Goal: Book appointment/travel/reservation

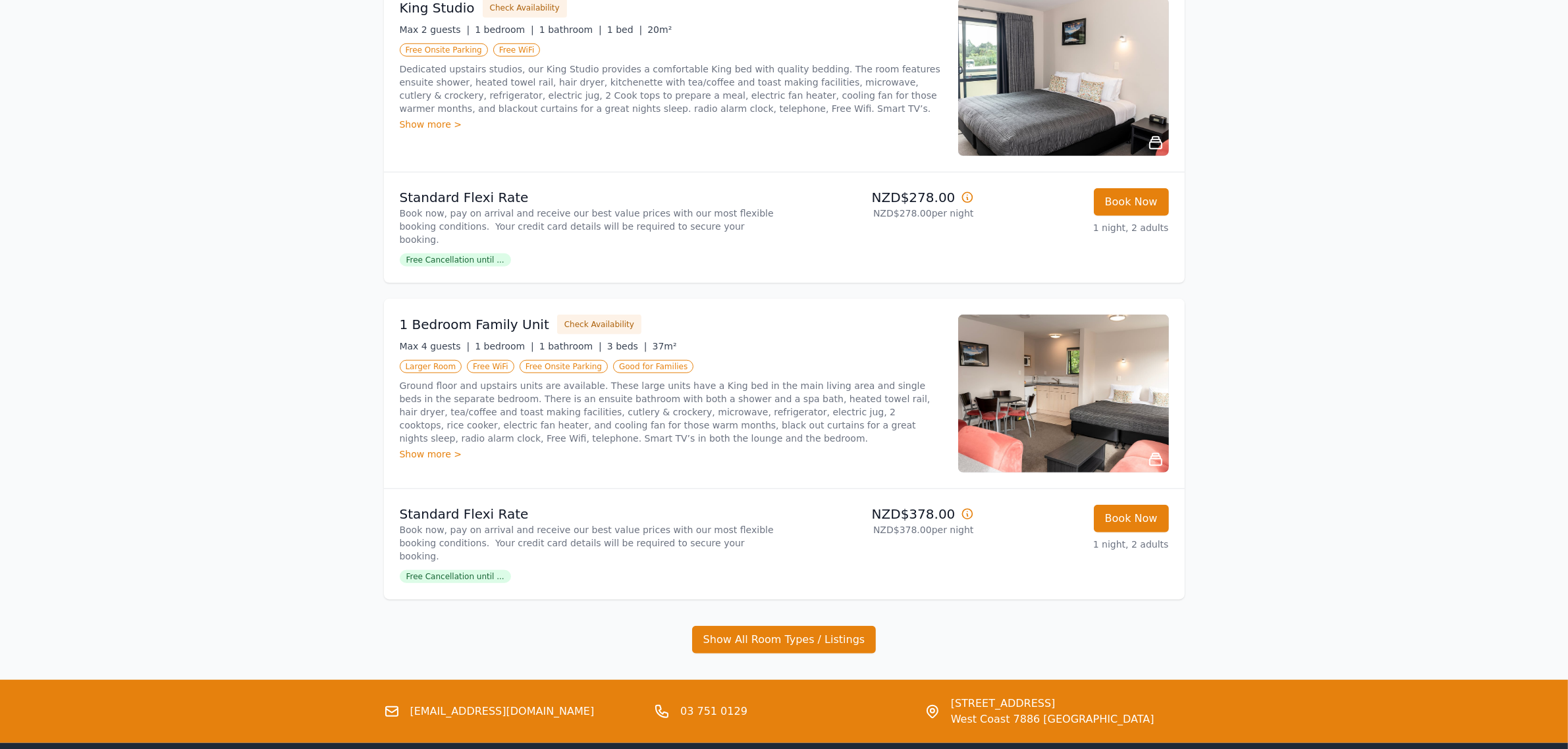
scroll to position [1213, 0]
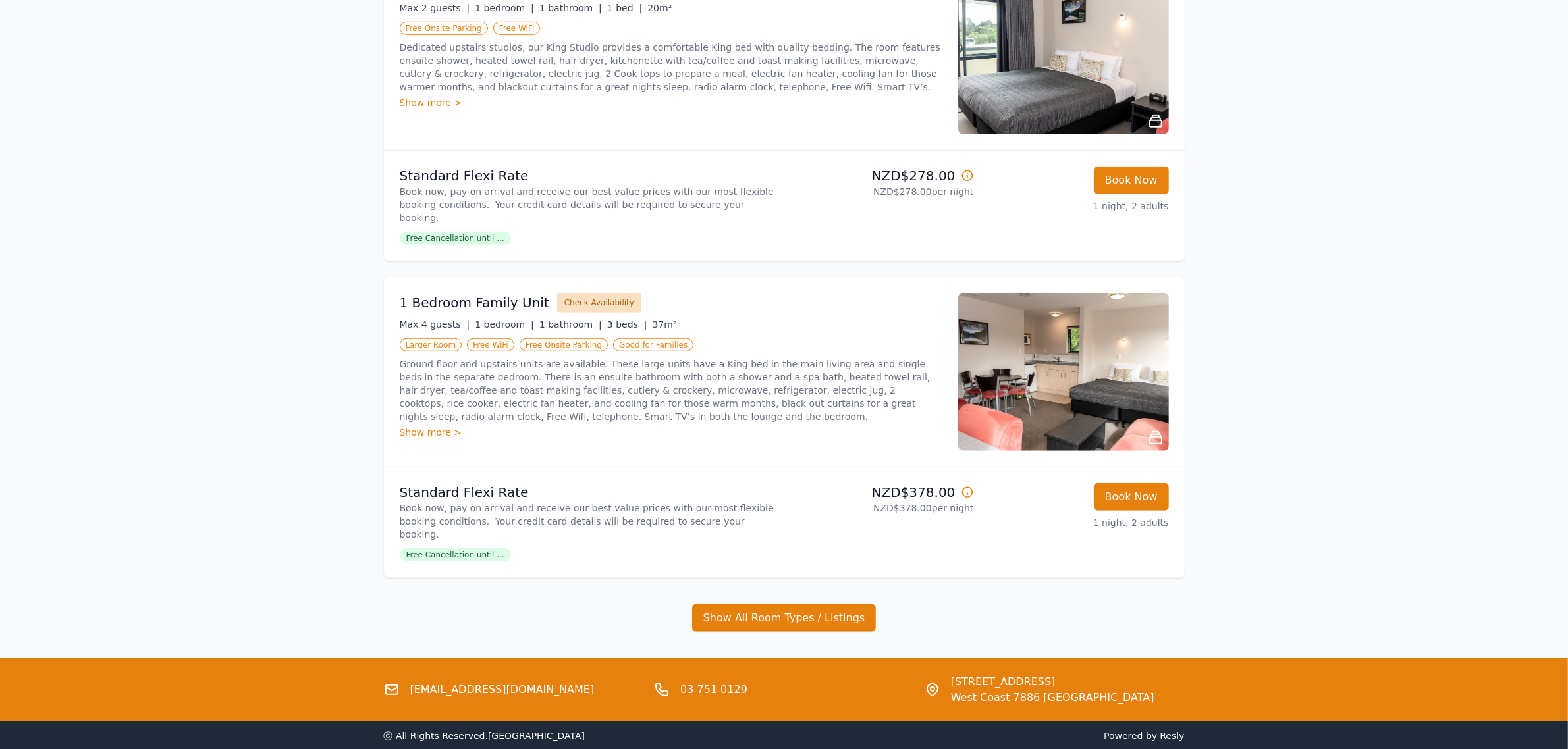
click at [557, 293] on button "Check Availability" at bounding box center [599, 303] width 84 height 20
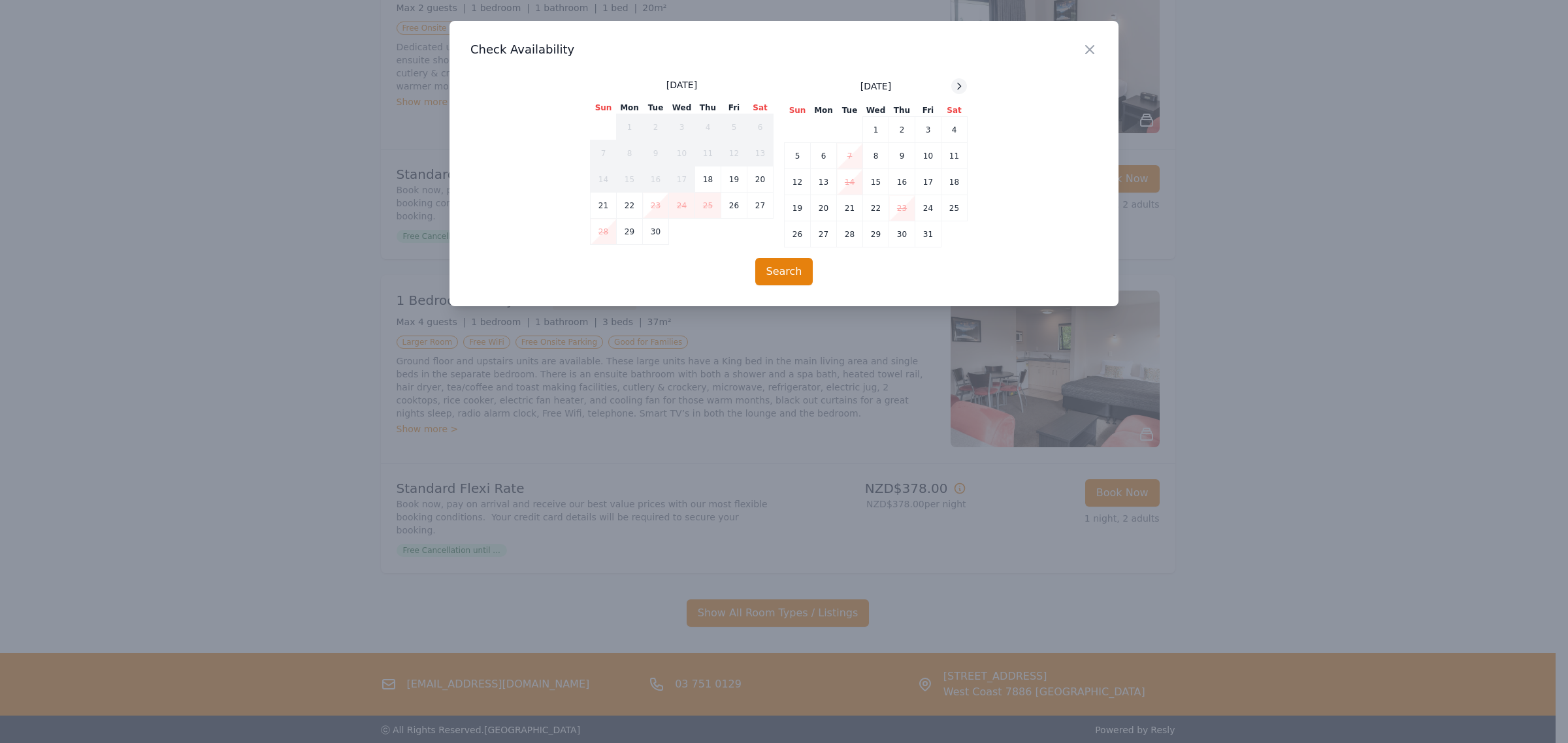
click at [959, 82] on icon at bounding box center [959, 86] width 11 height 11
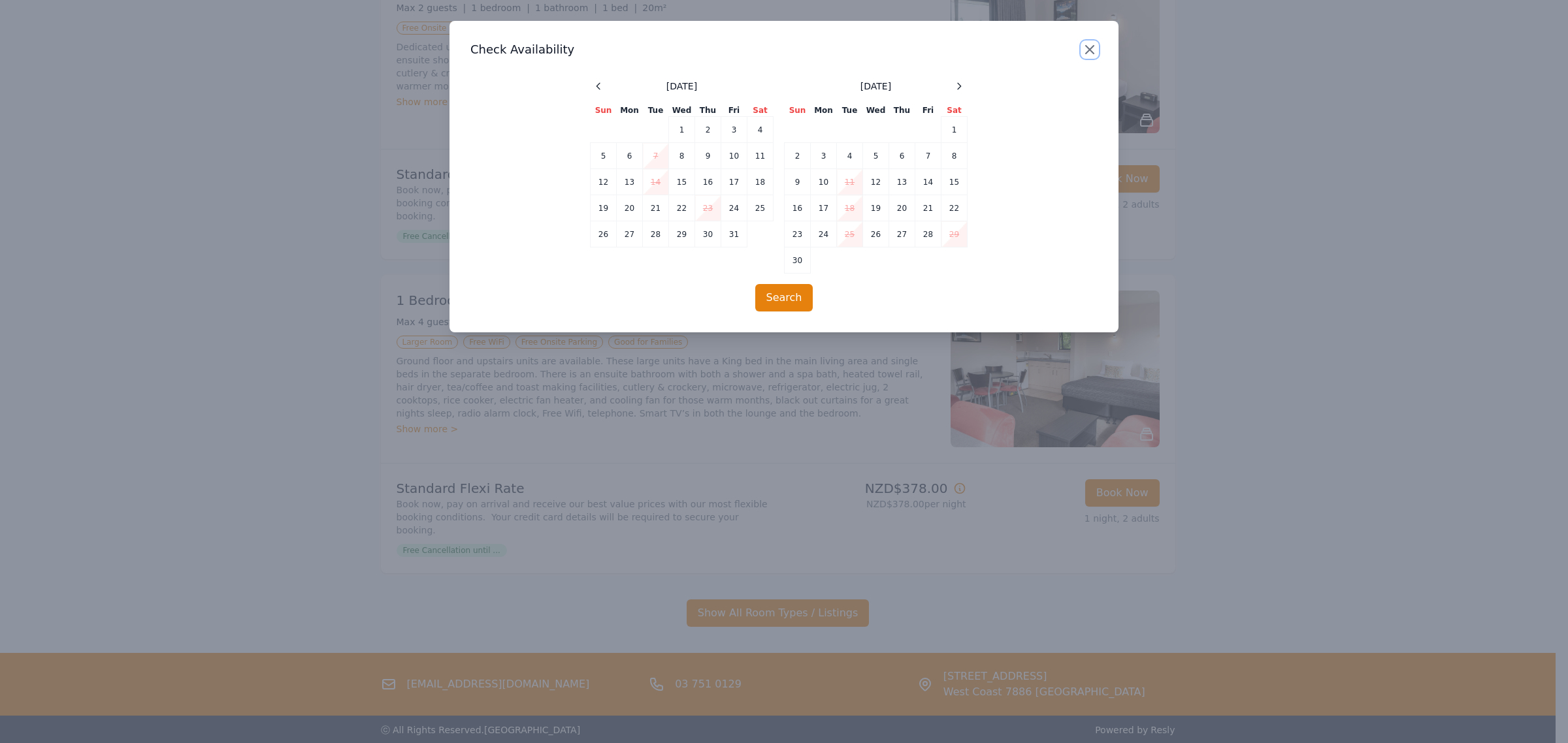
click at [1091, 52] on icon "button" at bounding box center [1089, 49] width 16 height 16
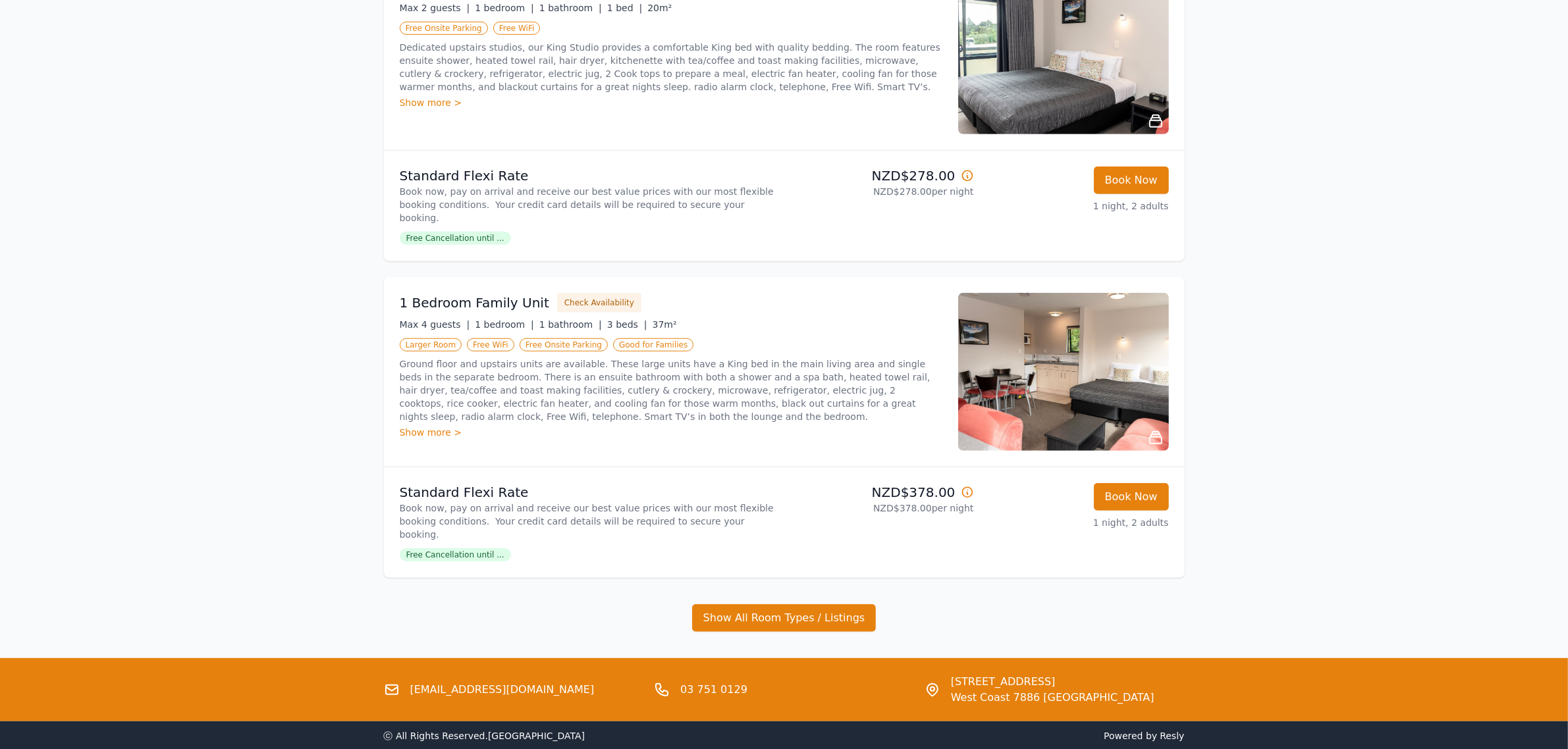
click at [1039, 356] on img at bounding box center [1063, 372] width 211 height 158
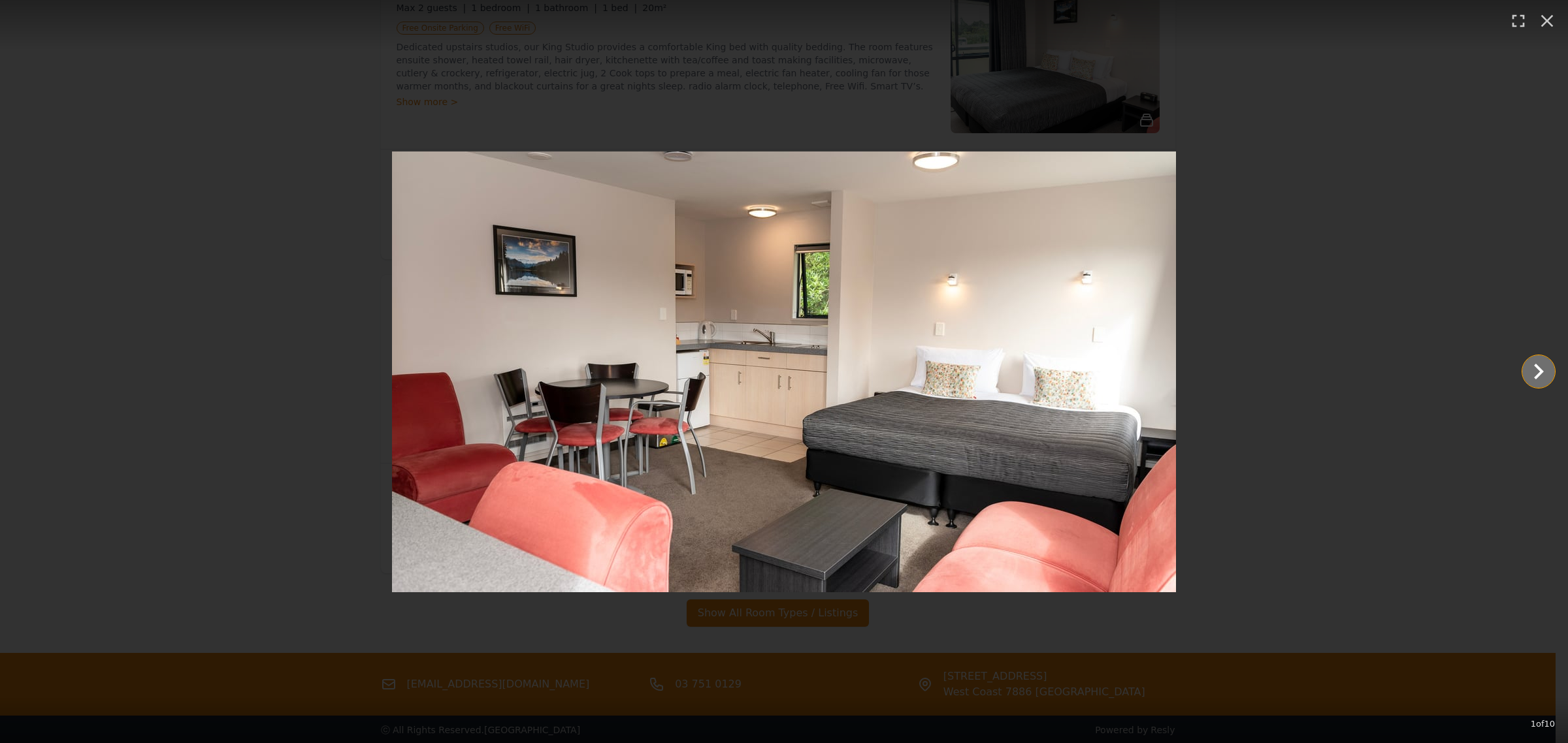
click at [1554, 357] on icon "Show slide 2 of 10" at bounding box center [1539, 372] width 32 height 32
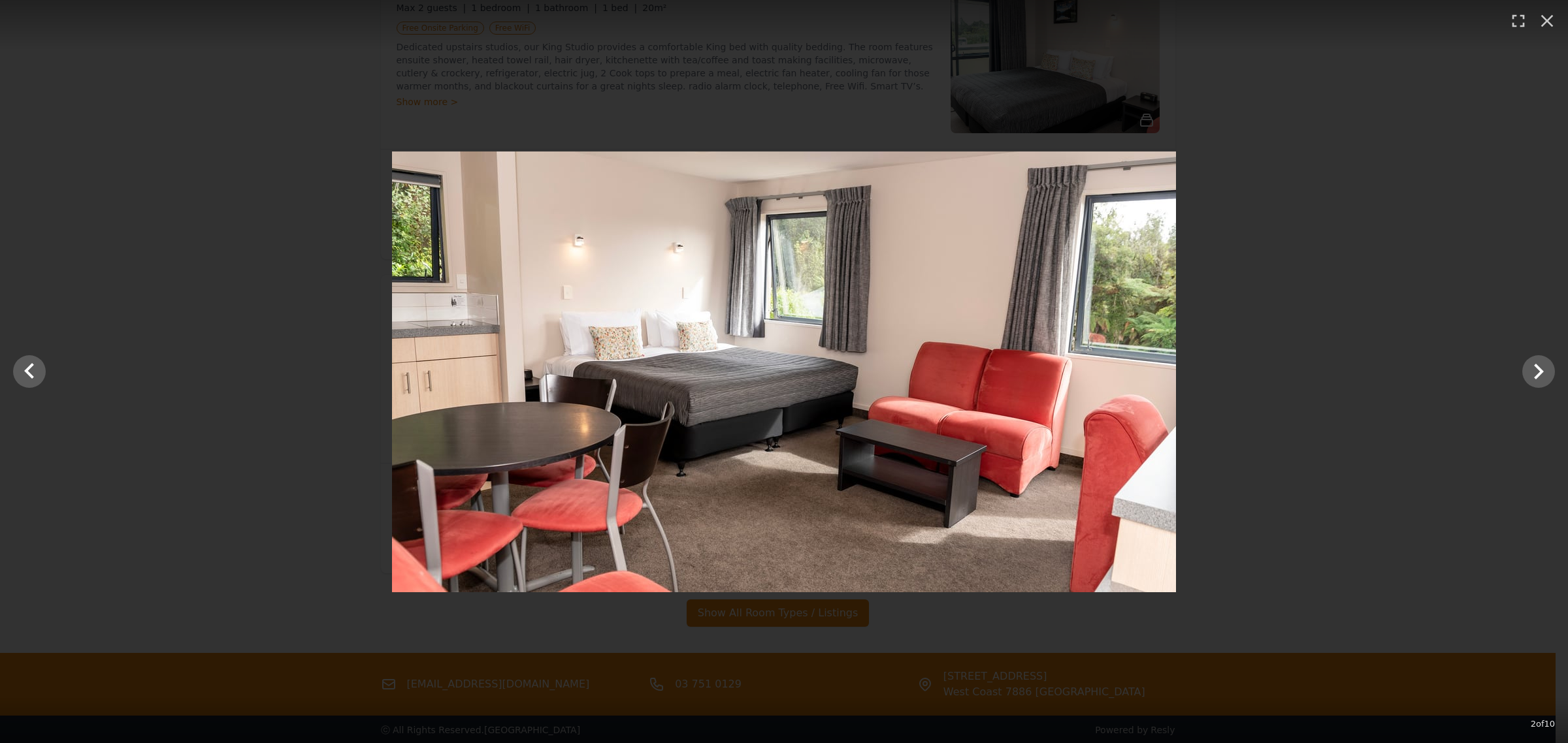
click at [46, 371] on div at bounding box center [784, 372] width 1568 height 441
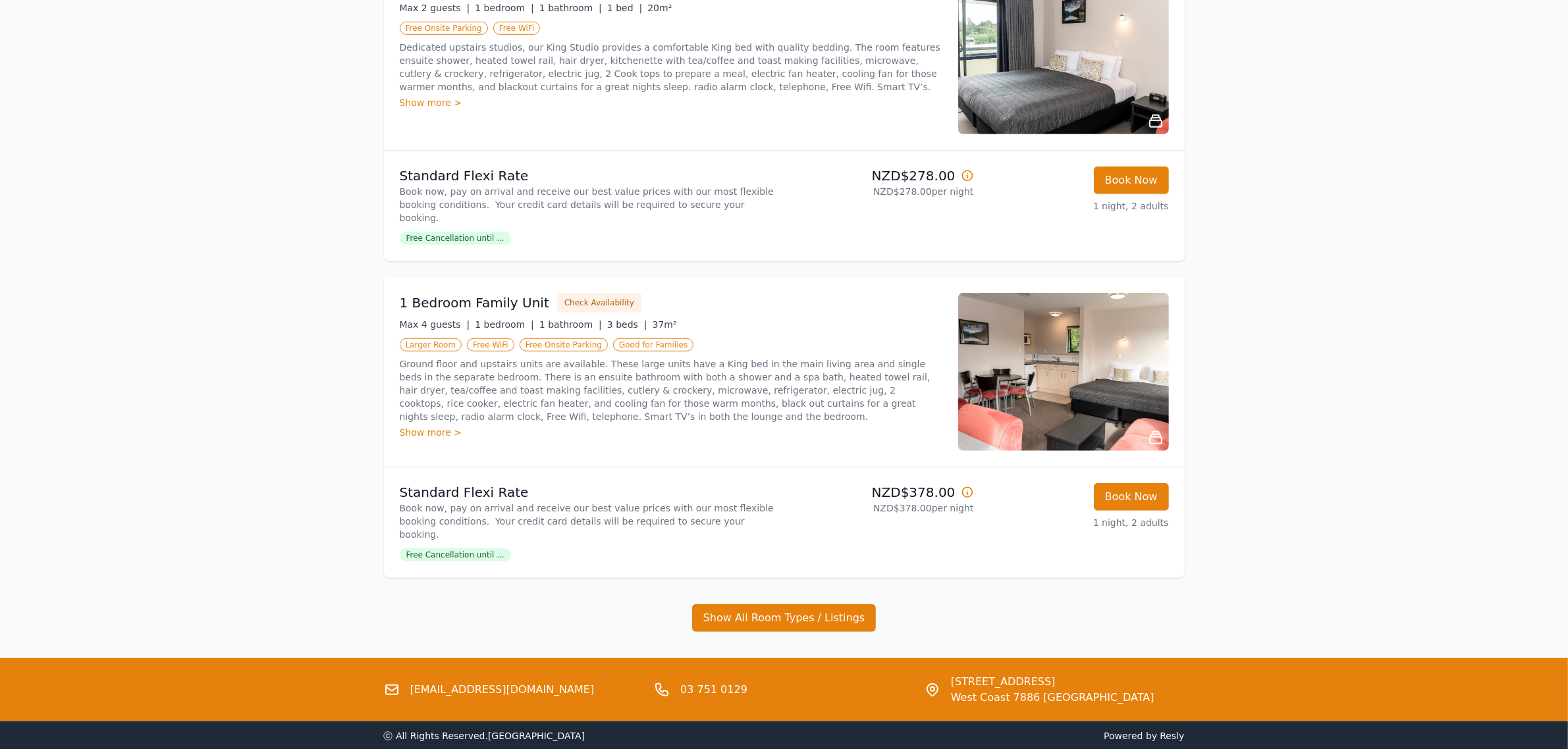
click at [1057, 340] on img at bounding box center [1063, 372] width 211 height 158
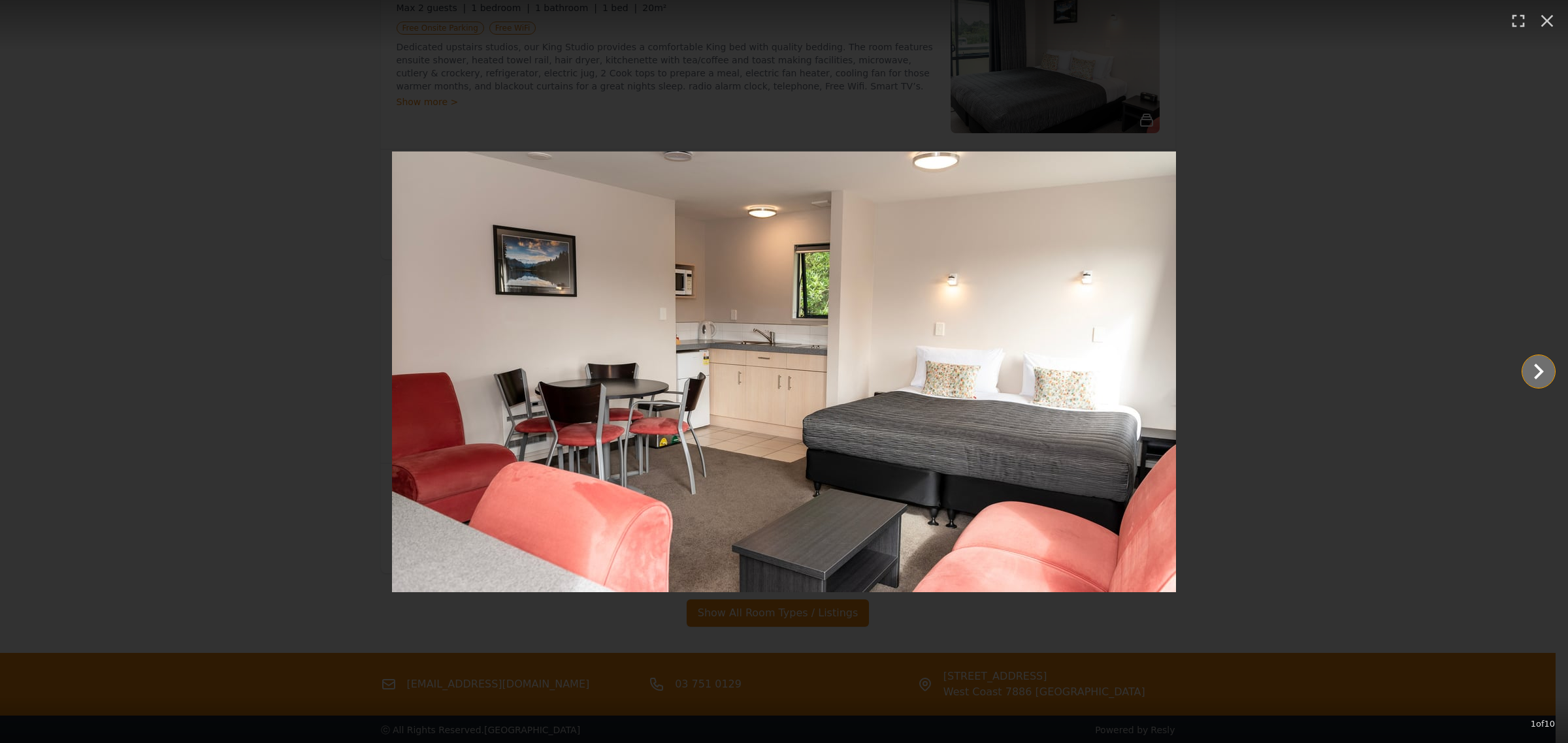
click at [1530, 367] on icon "Show slide 2 of 10" at bounding box center [1539, 372] width 32 height 32
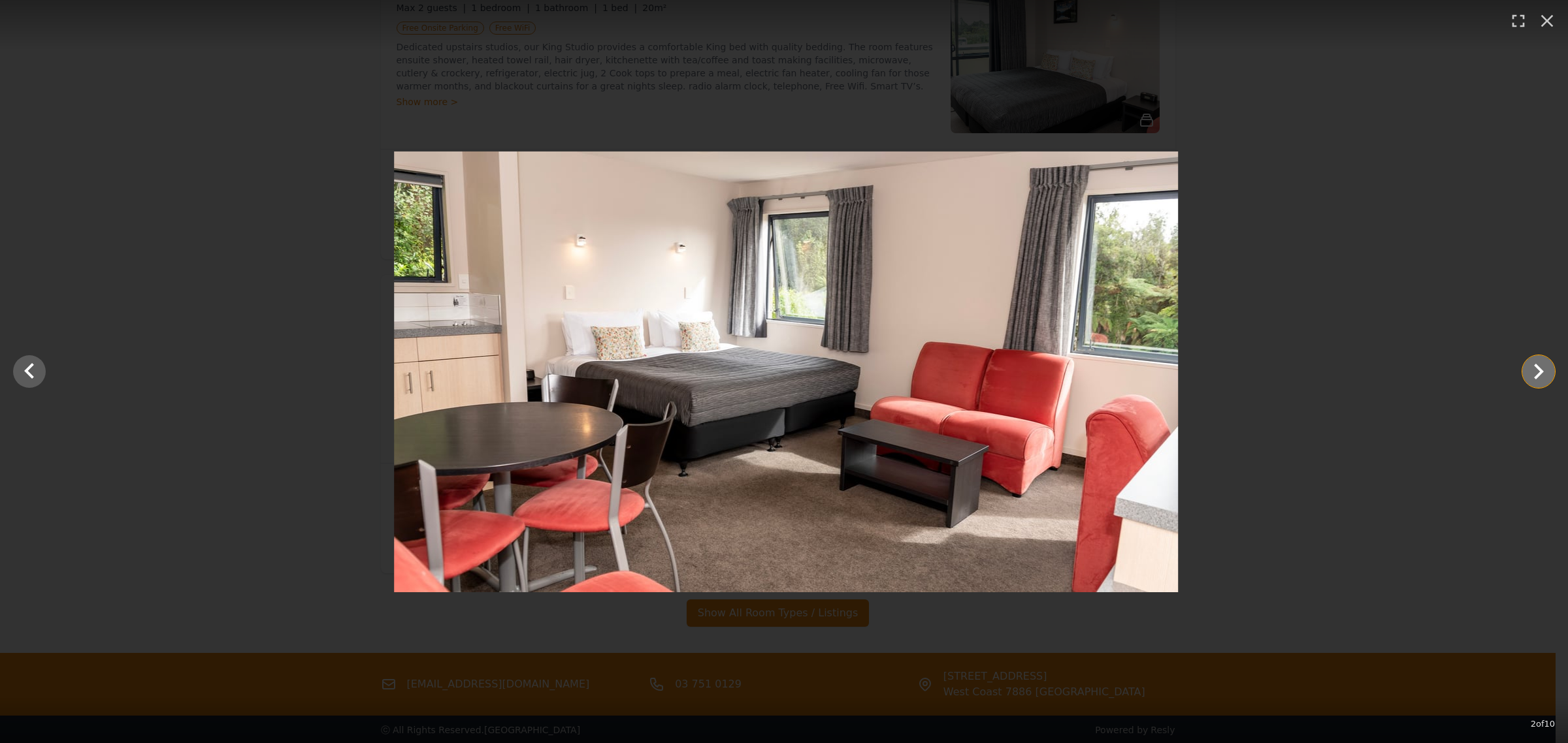
click at [1530, 367] on icon "Show slide 3 of 10" at bounding box center [1539, 372] width 32 height 32
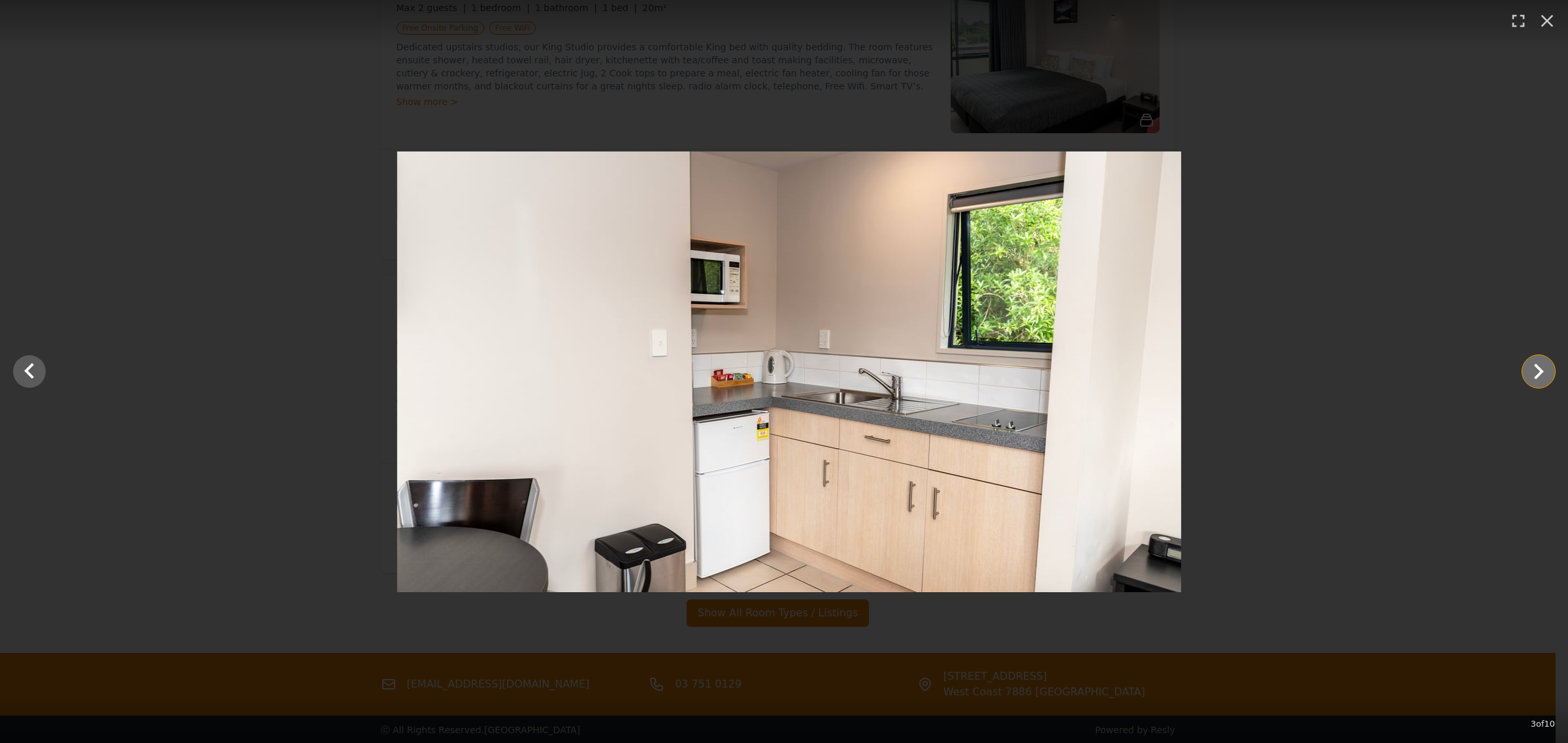
click at [1530, 367] on icon "Show slide 4 of 10" at bounding box center [1539, 372] width 32 height 32
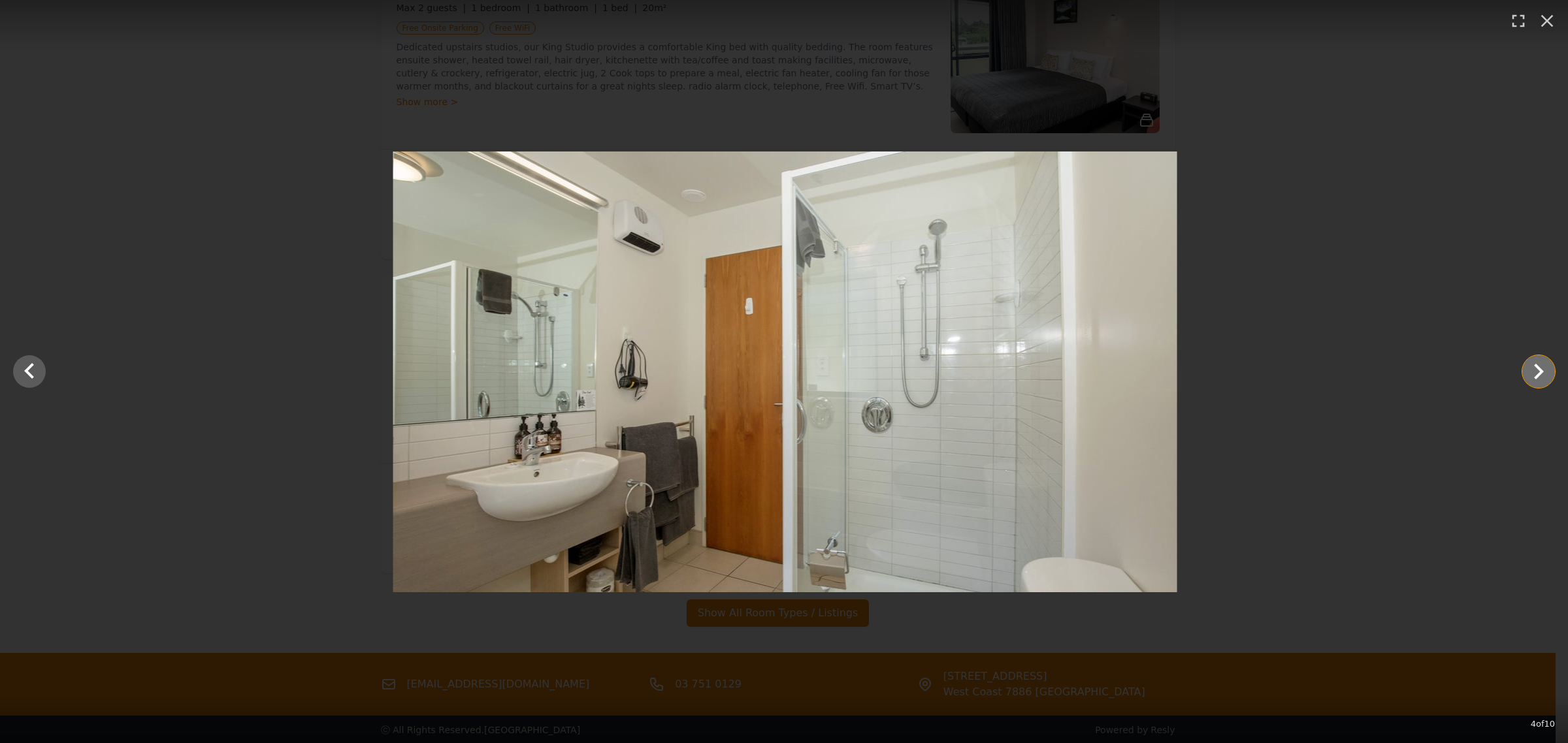
click at [1530, 367] on icon "Show slide 5 of 10" at bounding box center [1539, 372] width 32 height 32
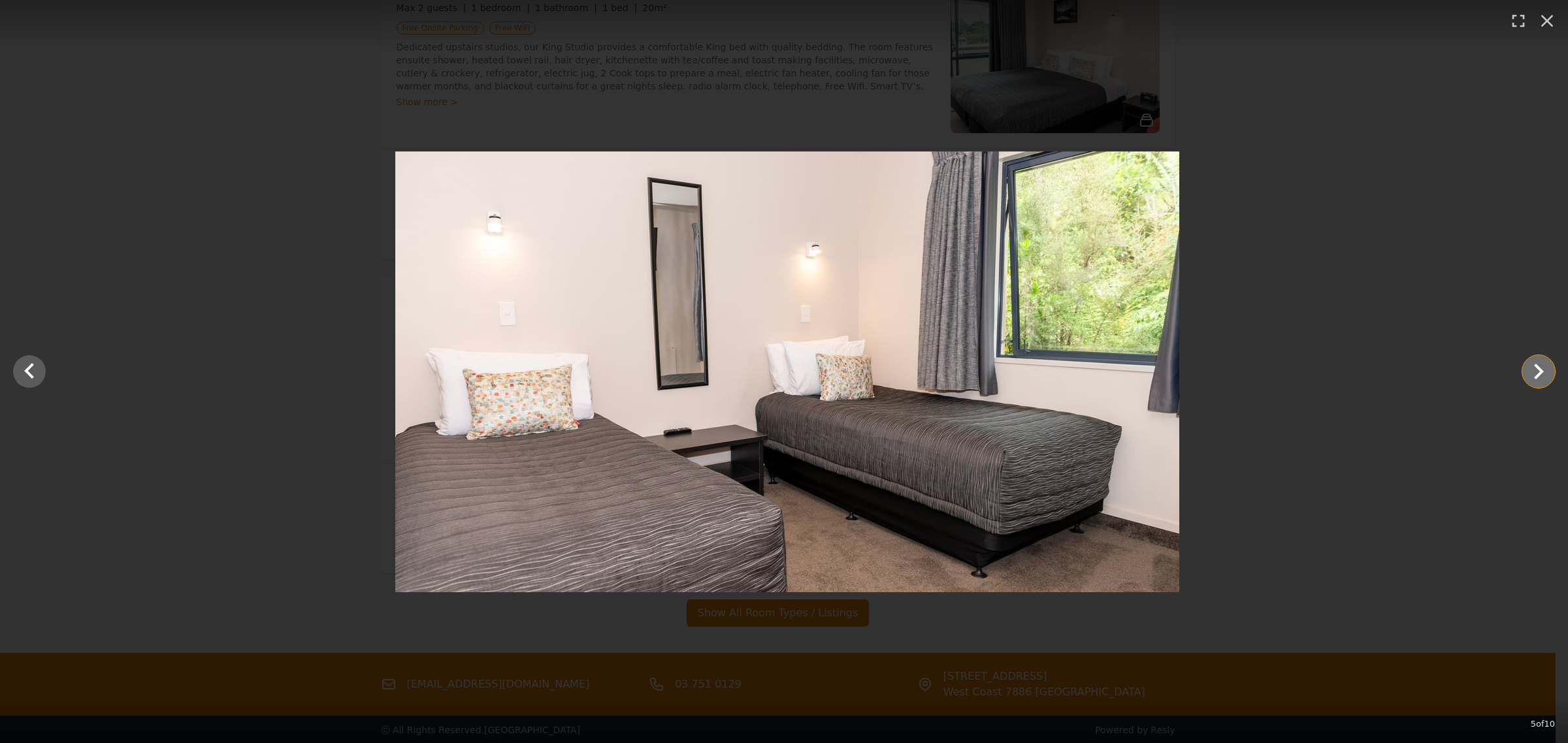
click at [1530, 367] on icon "Show slide 6 of 10" at bounding box center [1539, 372] width 32 height 32
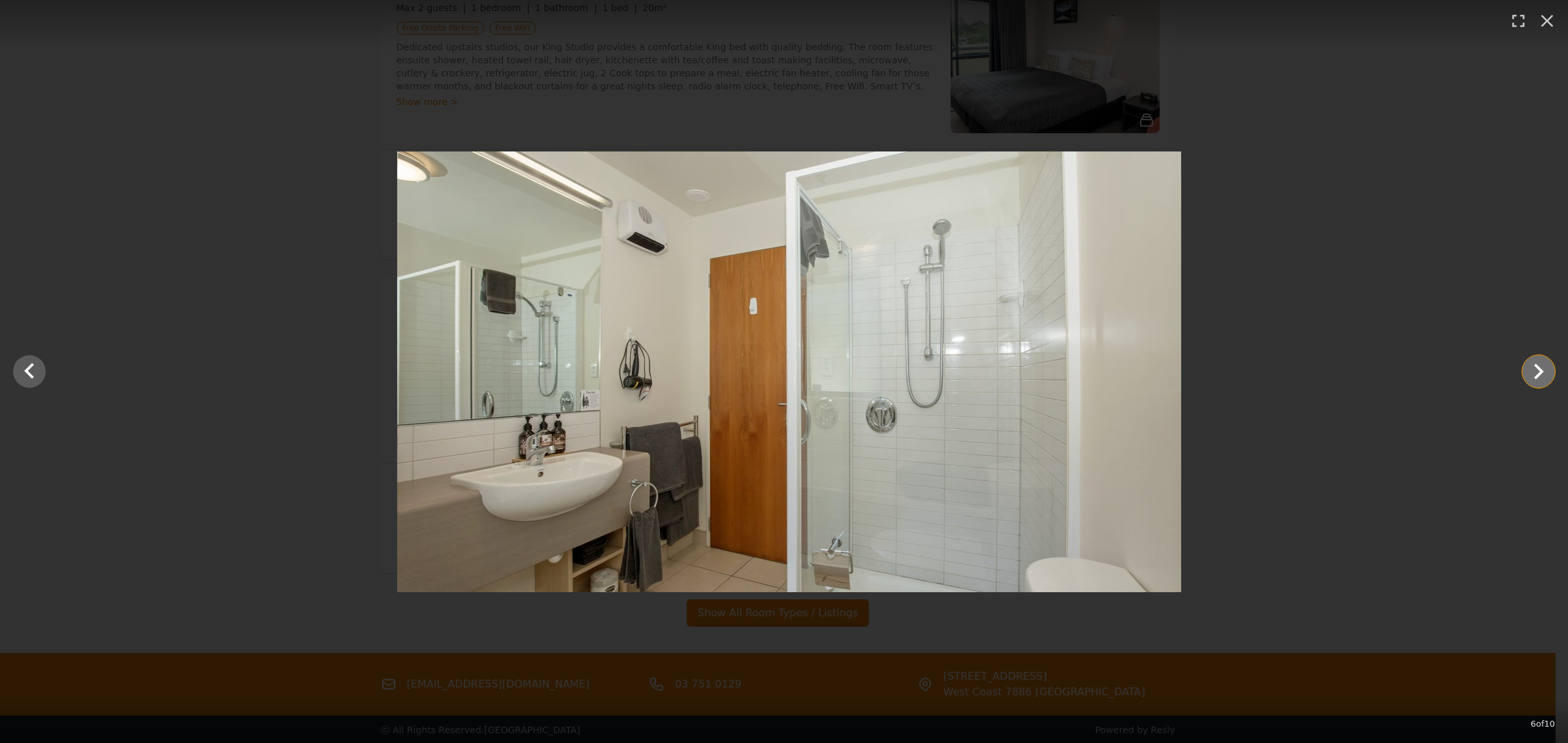
click at [1530, 367] on icon "Show slide 7 of 10" at bounding box center [1539, 372] width 32 height 32
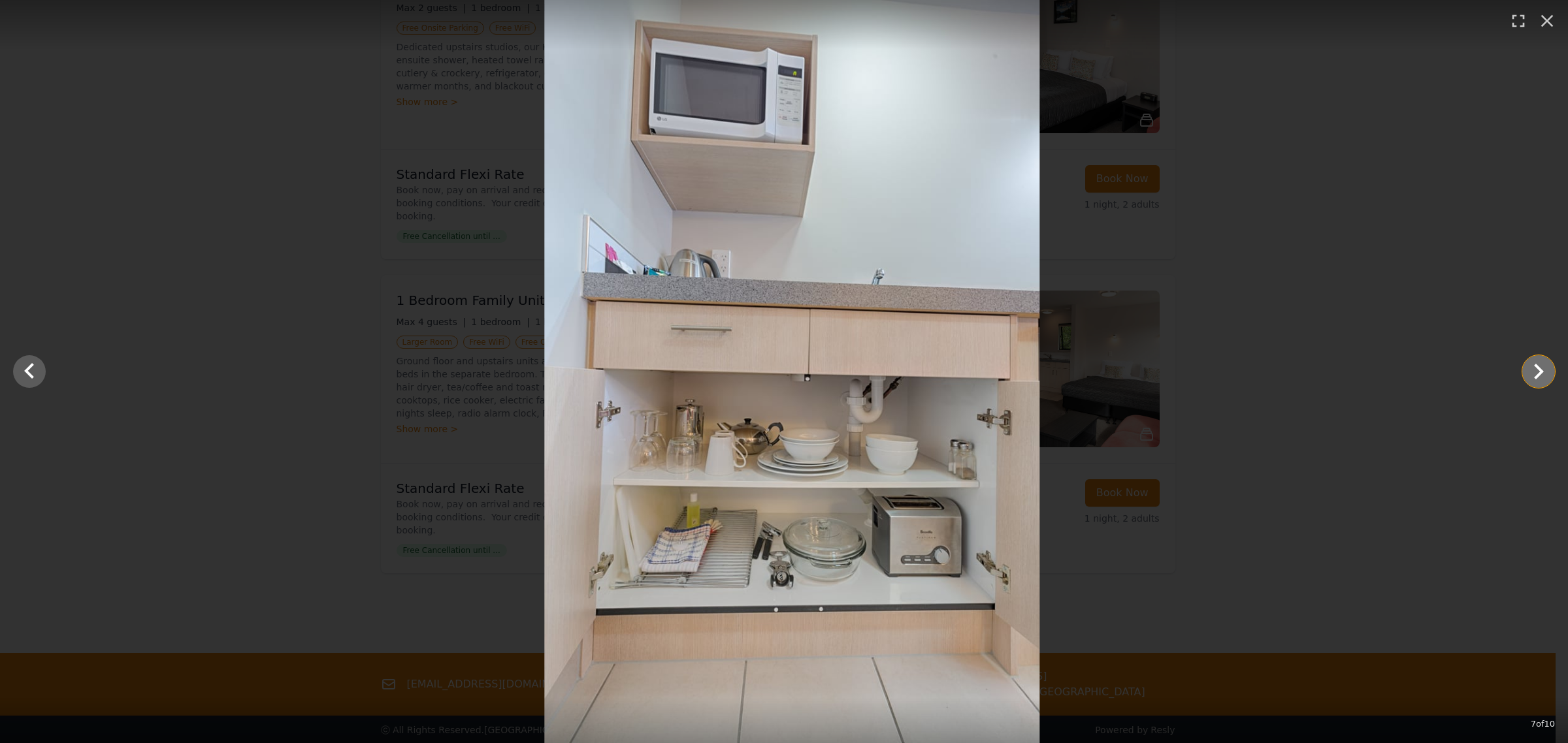
click at [1530, 367] on icon "Show slide 8 of 10" at bounding box center [1539, 372] width 32 height 32
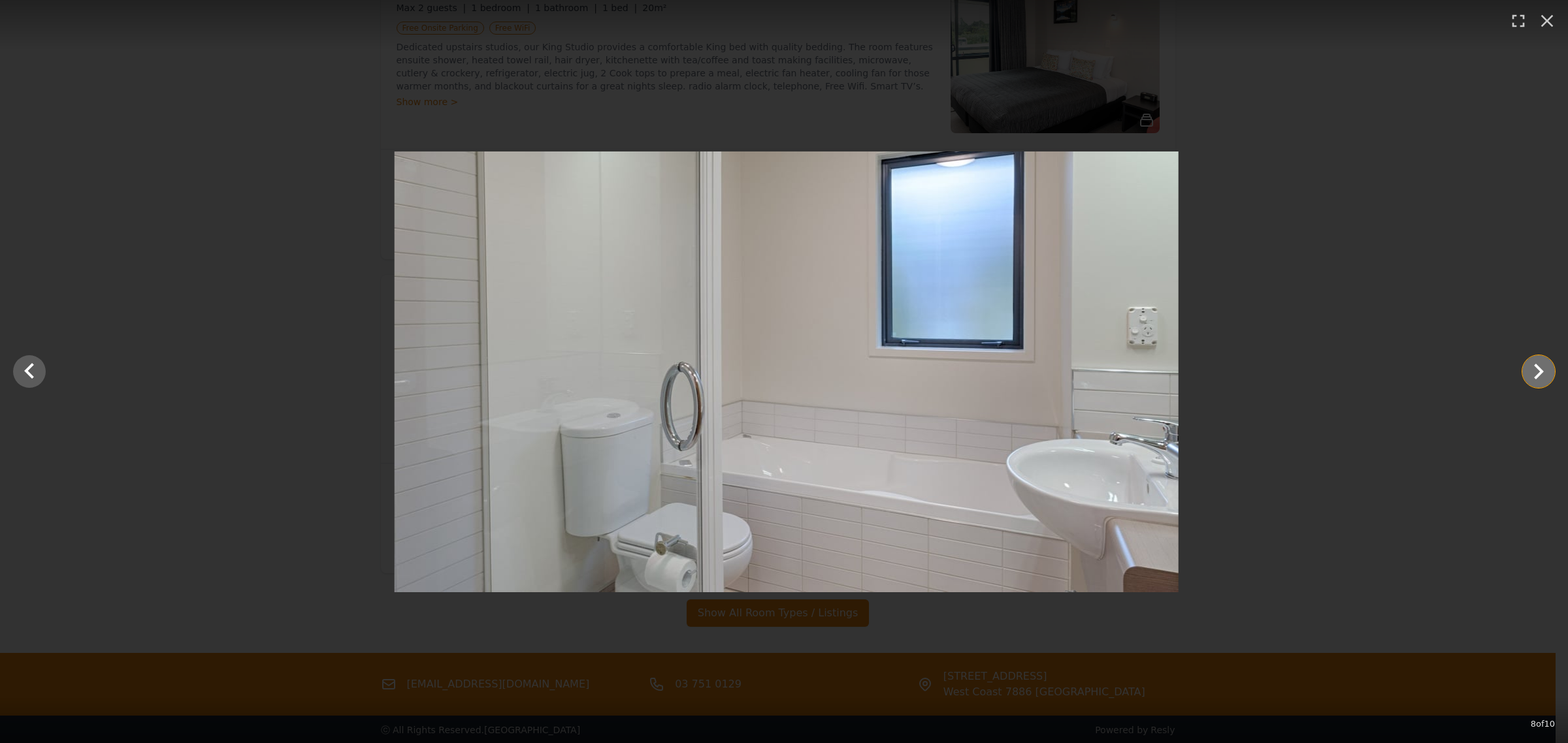
click at [1530, 367] on icon "Show slide 9 of 10" at bounding box center [1539, 372] width 32 height 32
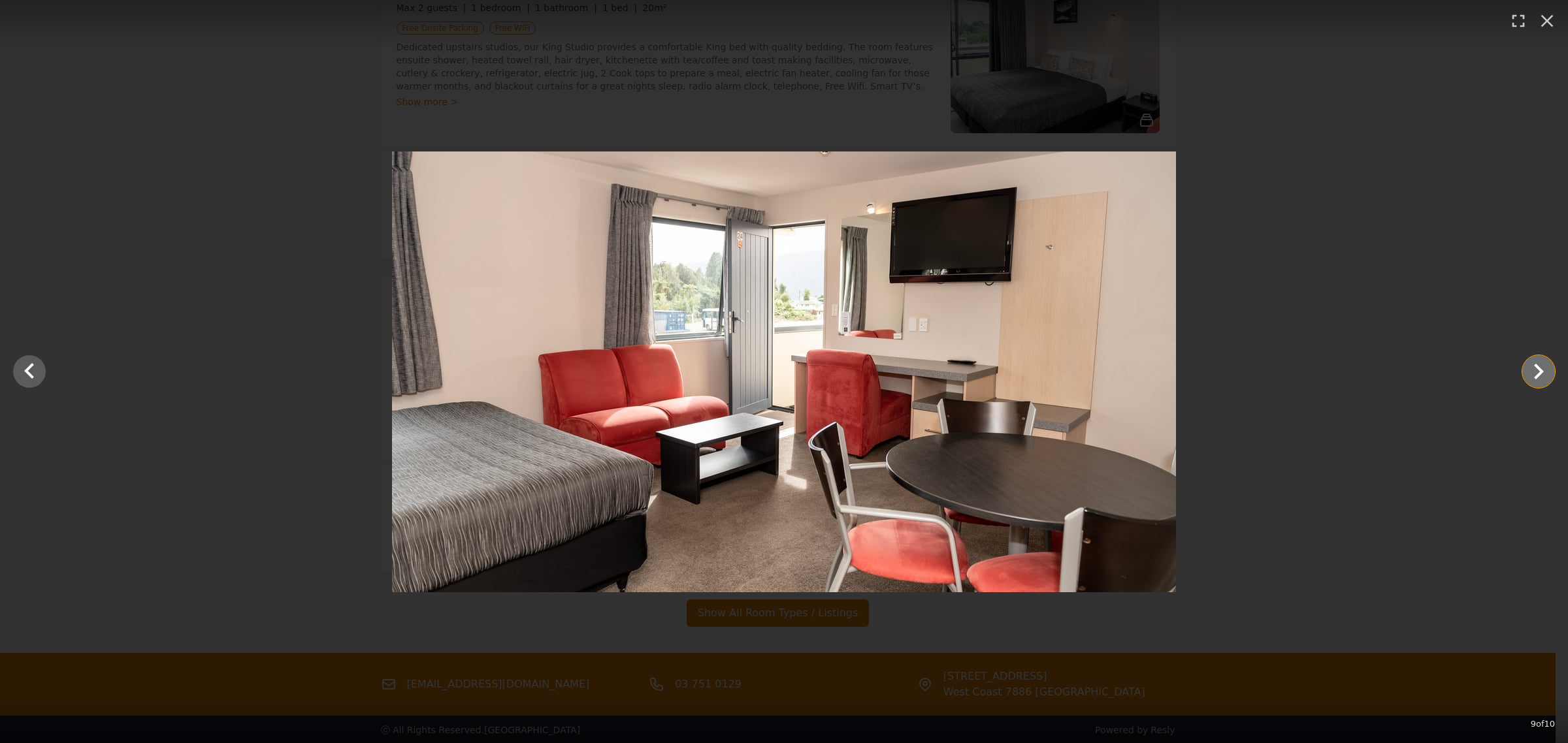
click at [1523, 370] on icon "Show slide 10 of 10" at bounding box center [1539, 372] width 32 height 32
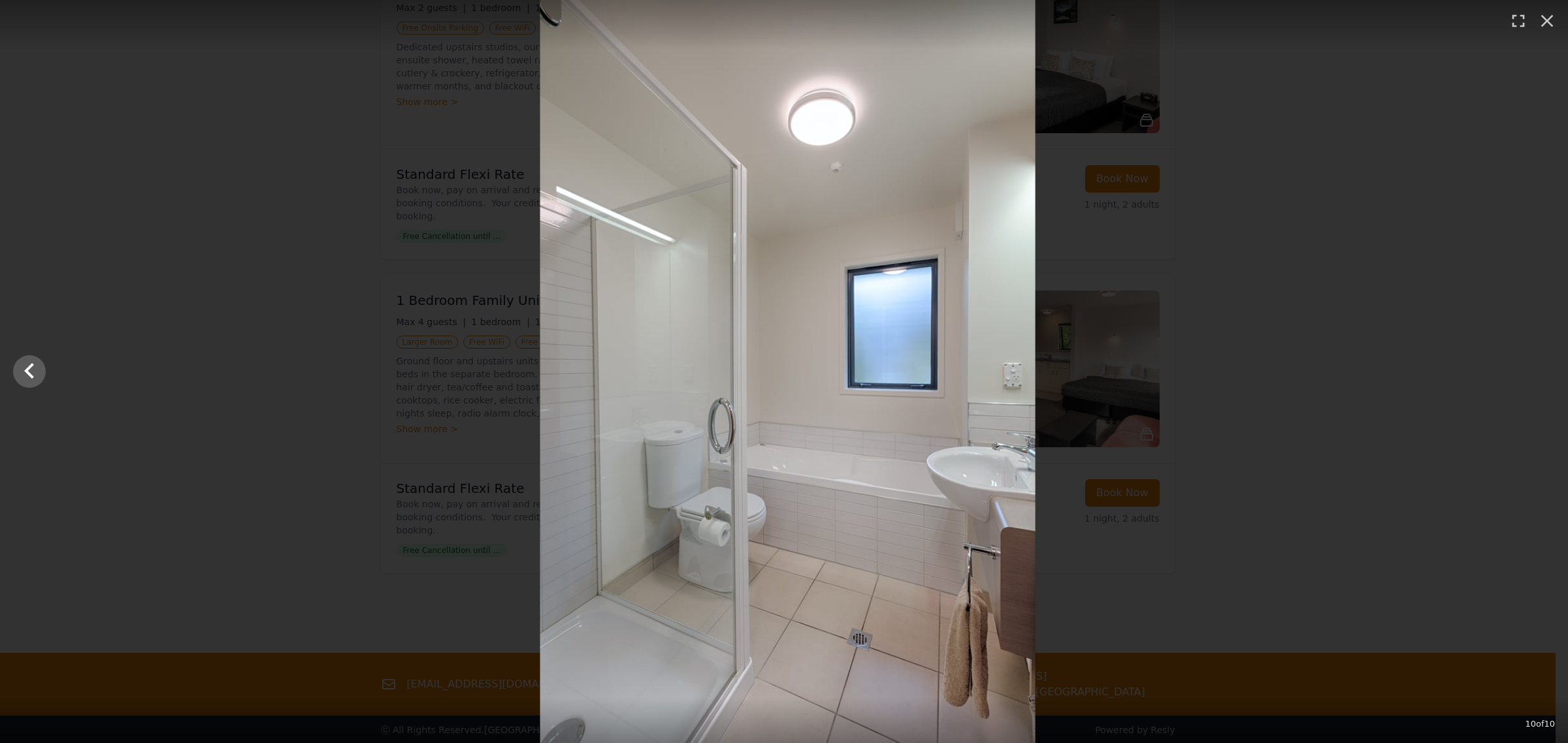
click at [1523, 370] on div at bounding box center [788, 372] width 1568 height 743
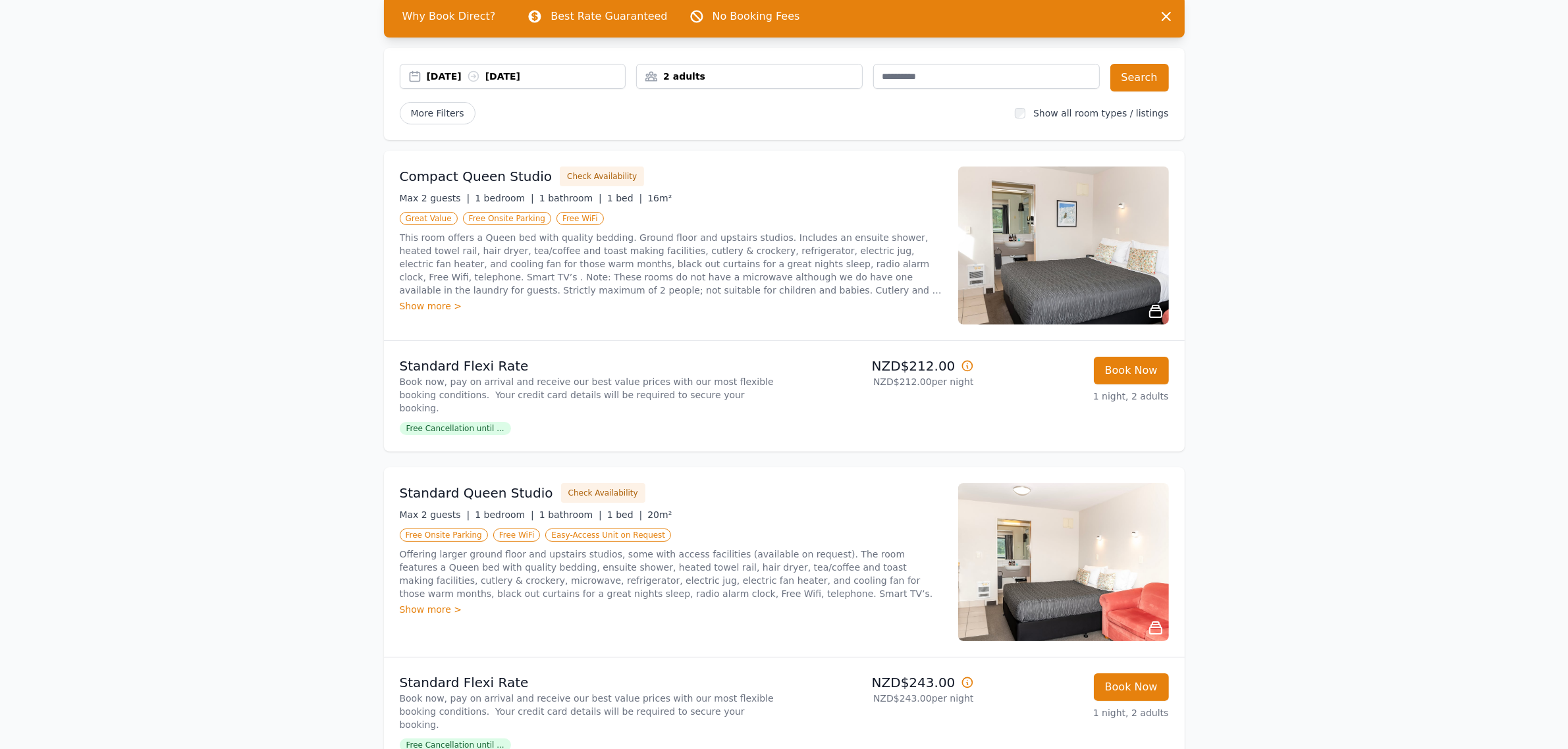
scroll to position [0, 0]
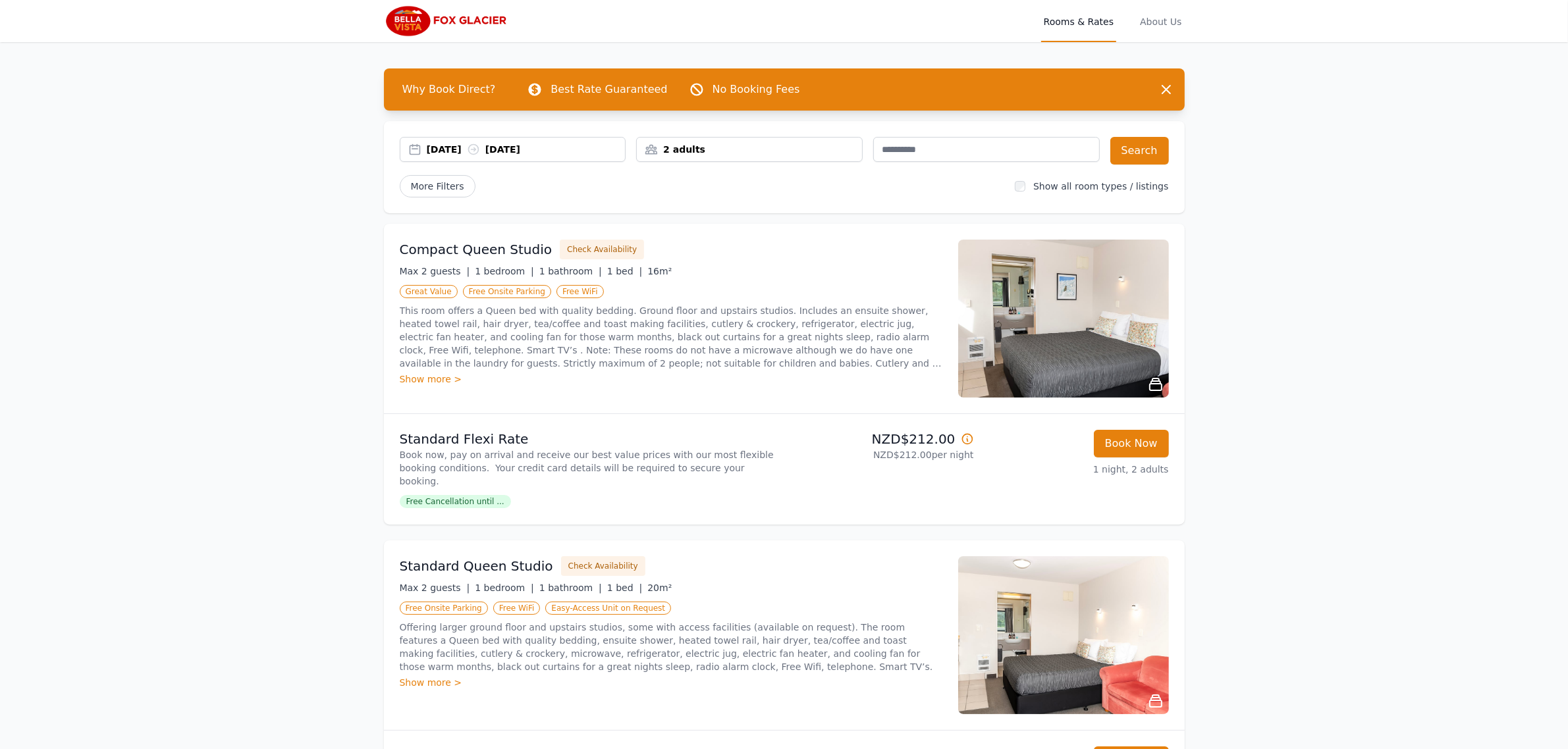
click at [1044, 329] on img at bounding box center [1063, 318] width 211 height 158
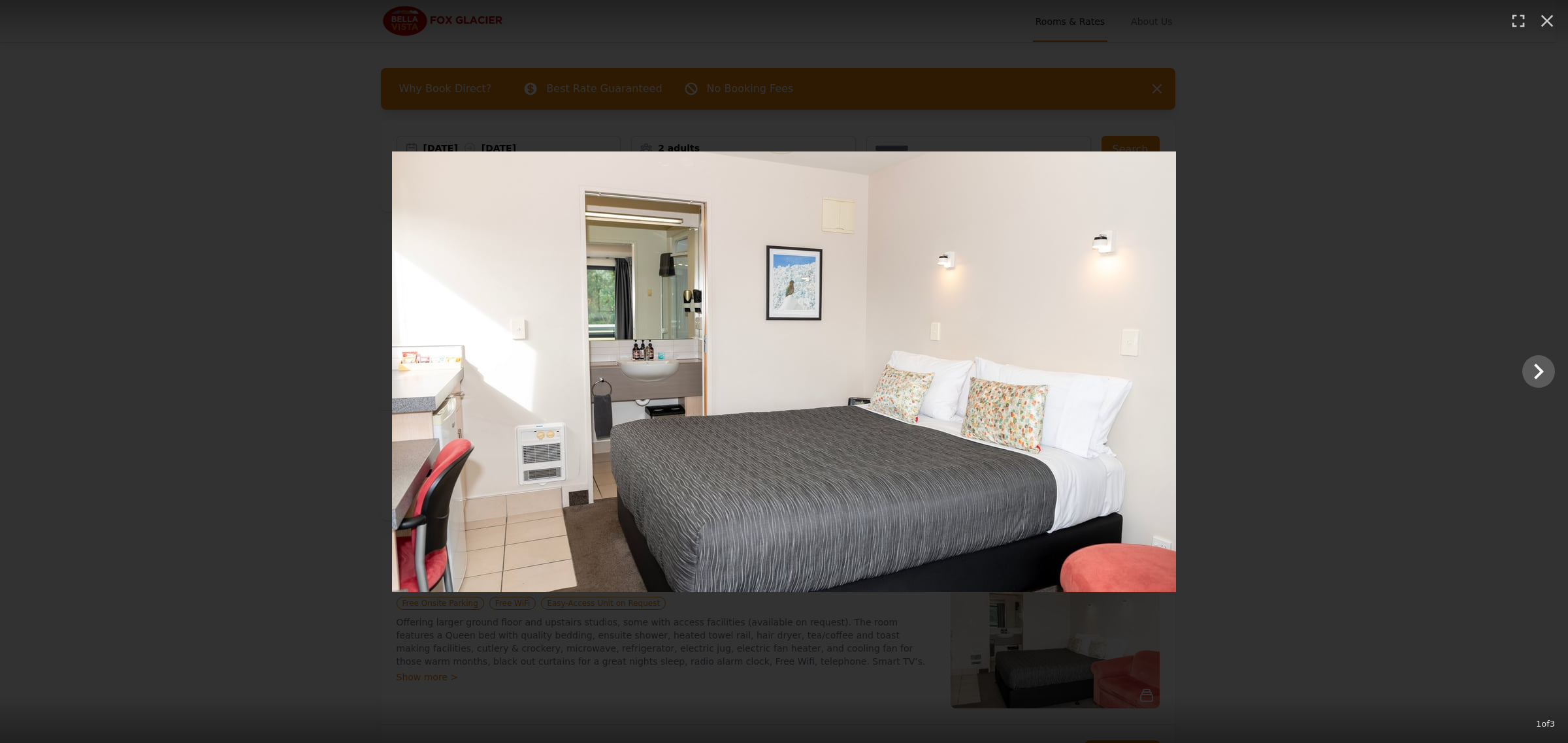
click at [1502, 371] on div at bounding box center [784, 372] width 1568 height 441
